Goal: Transaction & Acquisition: Subscribe to service/newsletter

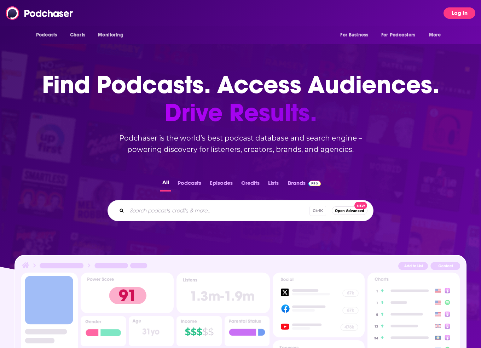
click at [453, 10] on button "Log In" at bounding box center [459, 12] width 32 height 11
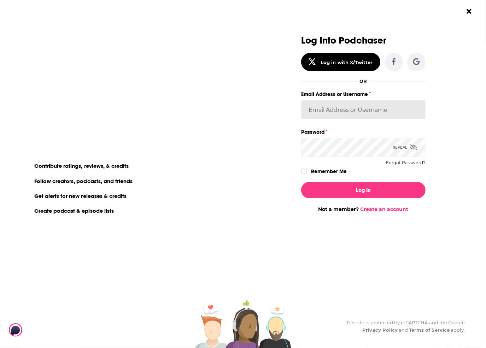
type input "[PERSON_NAME][EMAIL_ADDRESS][PERSON_NAME][DOMAIN_NAME]"
click at [373, 208] on link "Create an account" at bounding box center [384, 209] width 48 height 6
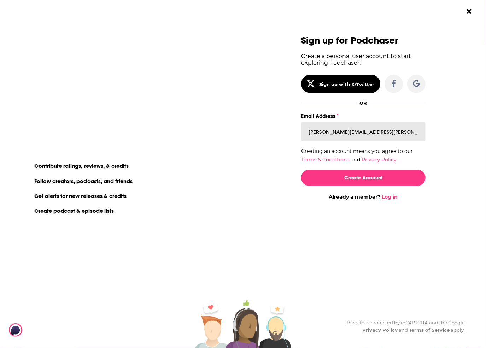
drag, startPoint x: 410, startPoint y: 132, endPoint x: 357, endPoint y: 138, distance: 52.7
click at [357, 138] on input "[PERSON_NAME][EMAIL_ADDRESS][PERSON_NAME][DOMAIN_NAME]" at bounding box center [363, 131] width 124 height 19
type input "[PERSON_NAME][EMAIL_ADDRESS][PERSON_NAME][DOMAIN_NAME]"
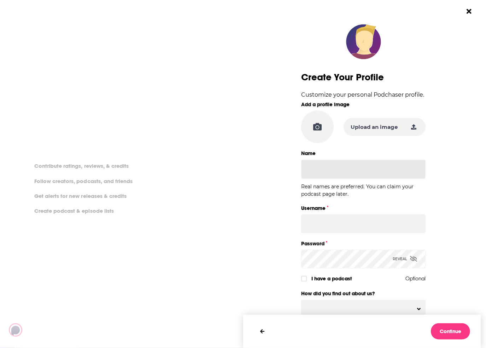
click at [356, 170] on input "Name" at bounding box center [363, 169] width 124 height 19
type input "[PERSON_NAME]"
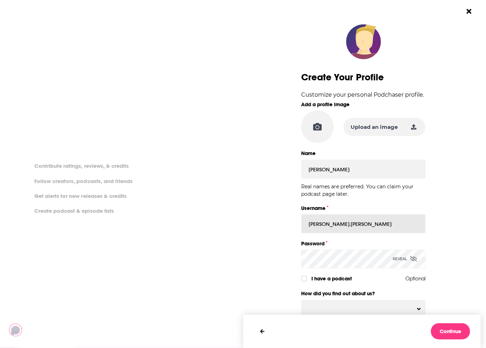
type input "[PERSON_NAME].[PERSON_NAME]"
click at [413, 256] on icon "Dialog" at bounding box center [413, 259] width 7 height 6
click at [413, 256] on icon "Dialog" at bounding box center [414, 259] width 6 height 6
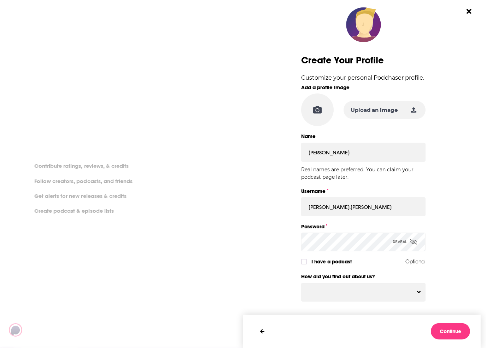
scroll to position [42, 0]
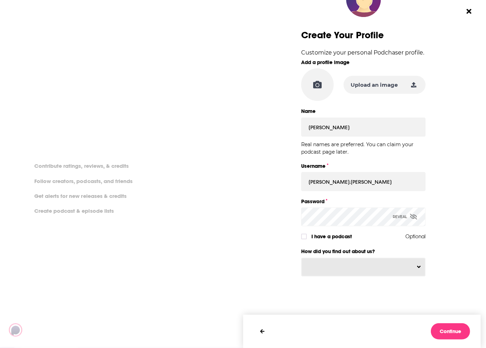
click at [366, 267] on button "Dialog" at bounding box center [364, 267] width 124 height 18
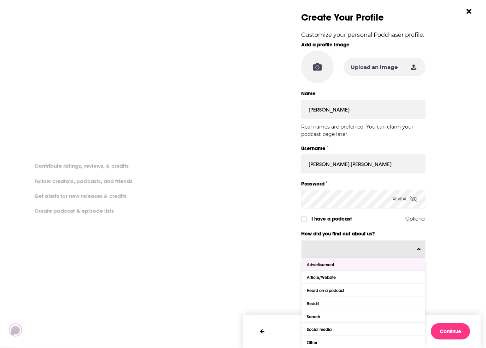
click at [343, 263] on div "Advertisement" at bounding box center [364, 264] width 124 height 13
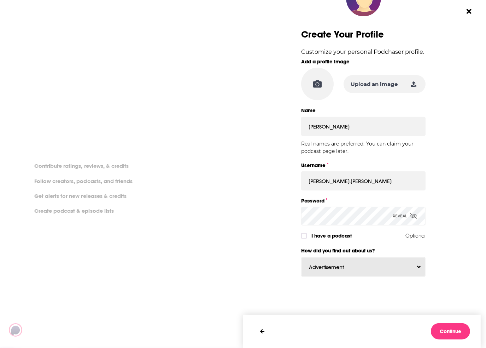
click at [393, 263] on button "Advertisement" at bounding box center [364, 266] width 124 height 19
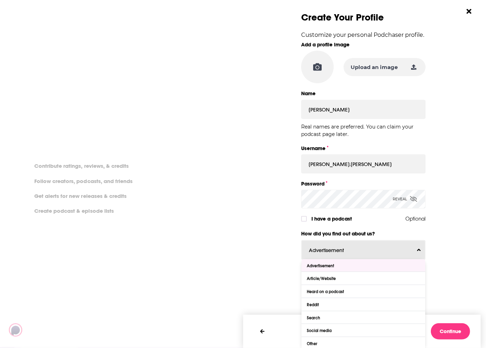
scroll to position [61, 0]
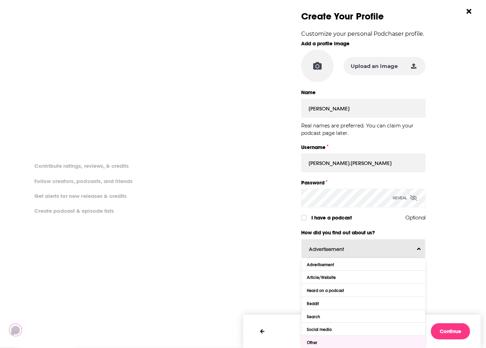
click at [336, 338] on div "Other" at bounding box center [364, 342] width 124 height 13
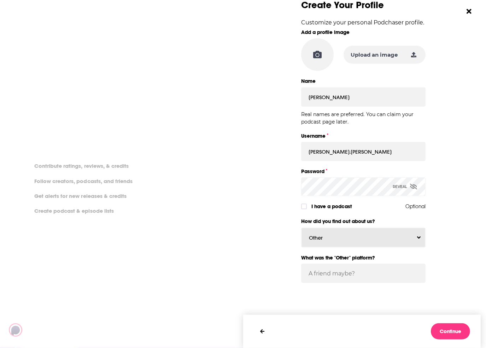
scroll to position [78, 0]
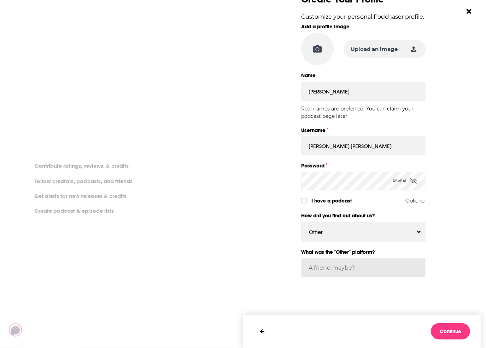
click at [349, 266] on input "What was the "Other" platform?" at bounding box center [363, 267] width 124 height 19
type input "Work"
click at [442, 332] on button "Continue" at bounding box center [450, 331] width 39 height 16
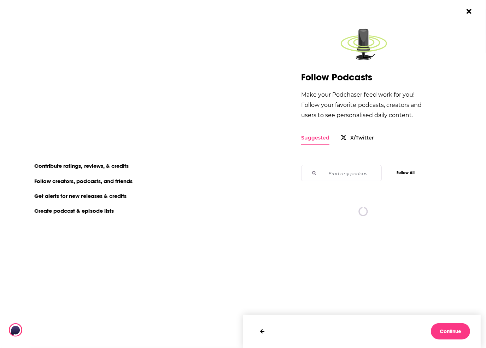
scroll to position [0, 0]
